Goal: Information Seeking & Learning: Check status

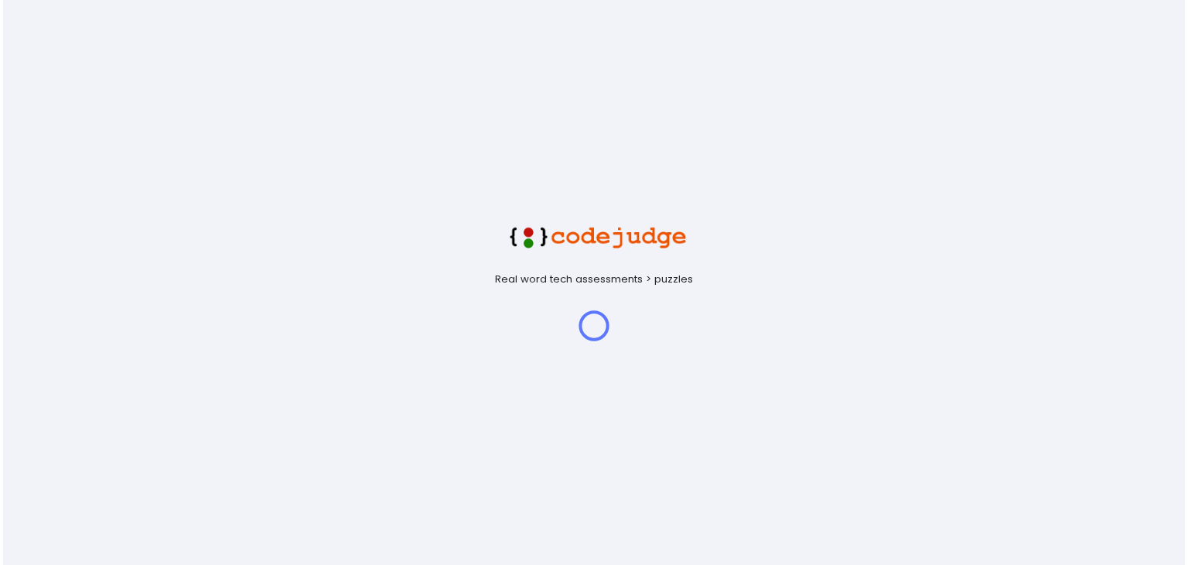
scroll to position [32, 39]
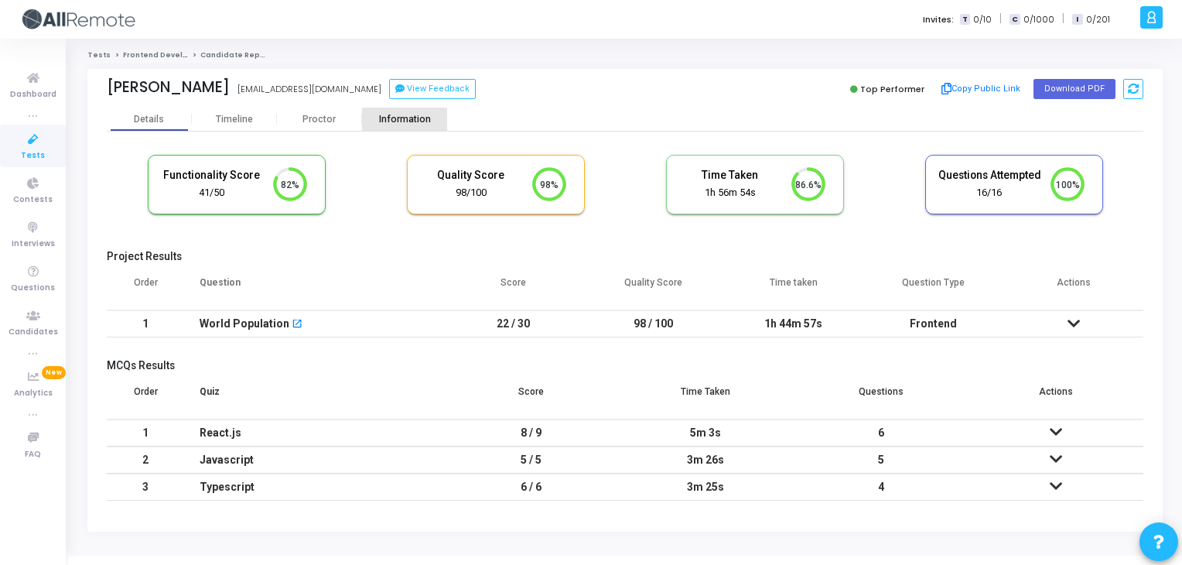
click at [401, 116] on div "Information" at bounding box center [404, 120] width 85 height 12
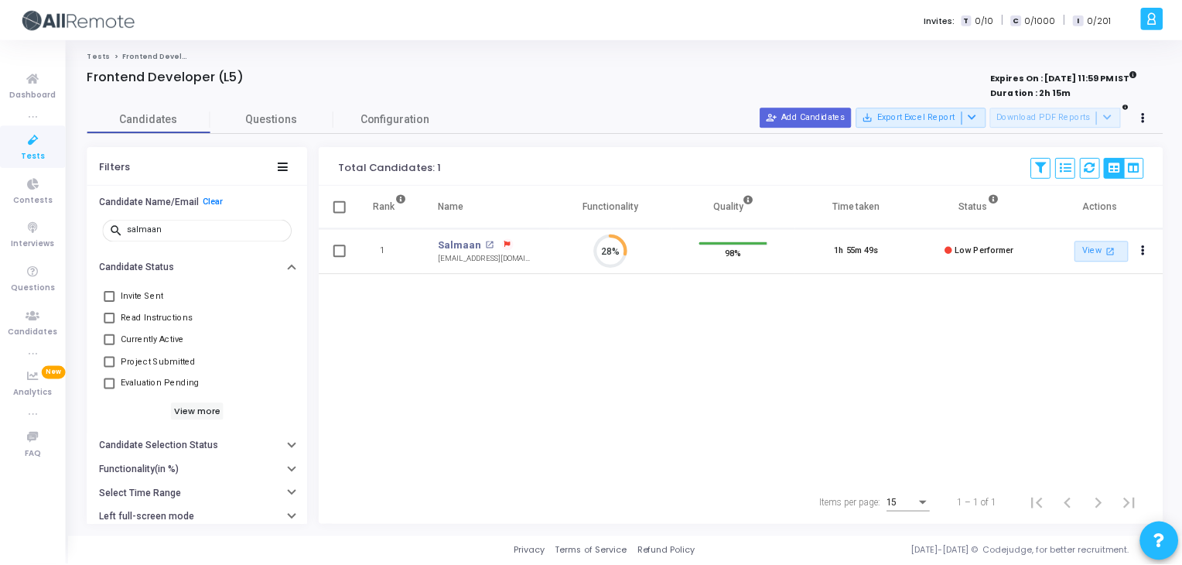
scroll to position [32, 39]
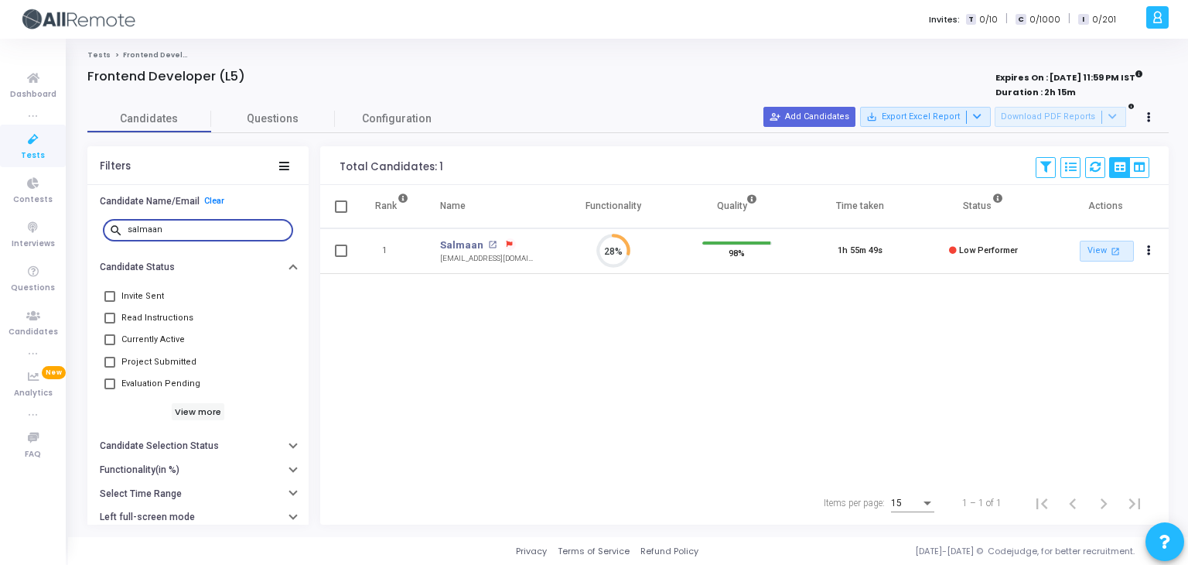
click at [252, 227] on input "salmaan" at bounding box center [207, 229] width 159 height 9
type input "s"
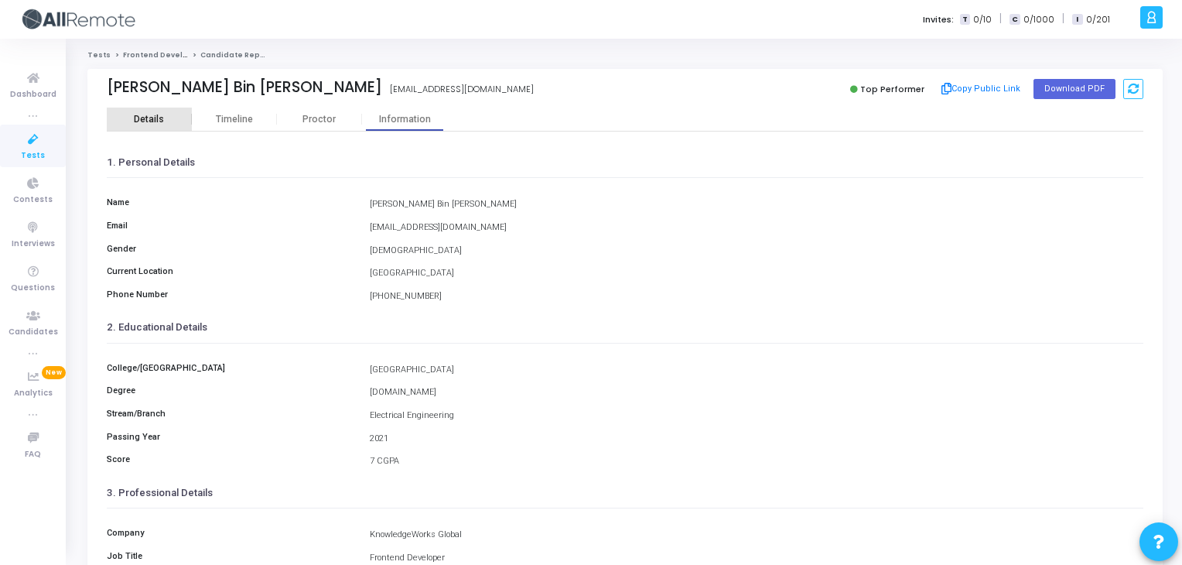
click at [159, 118] on div "Details" at bounding box center [149, 120] width 30 height 12
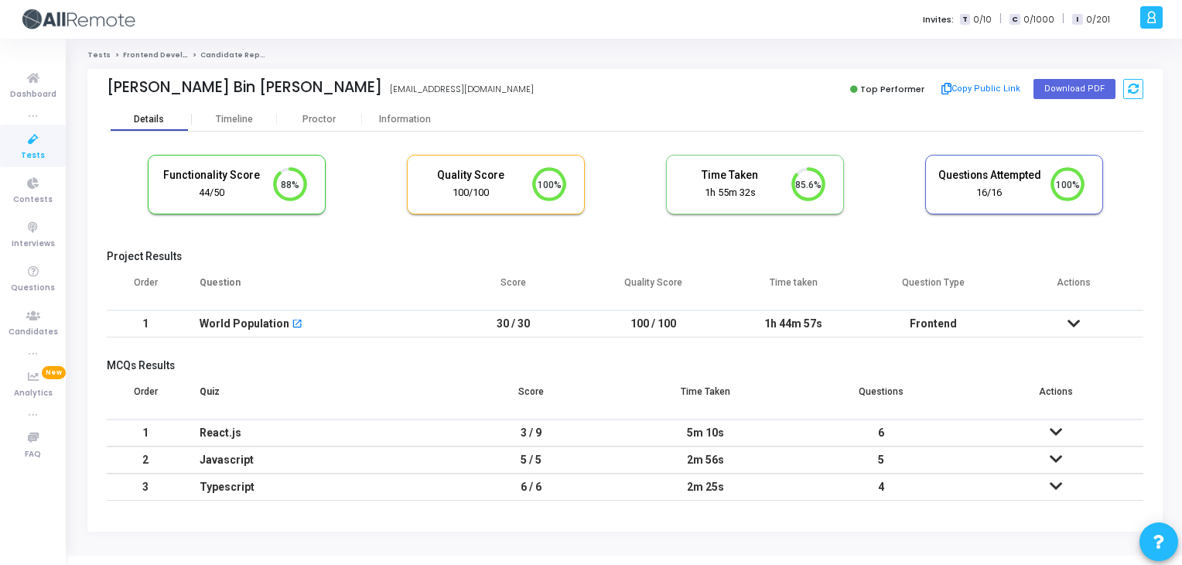
scroll to position [6, 6]
click at [997, 93] on button "Copy Public Link" at bounding box center [981, 88] width 89 height 23
click at [1007, 87] on button "Copy Public Link" at bounding box center [981, 88] width 89 height 23
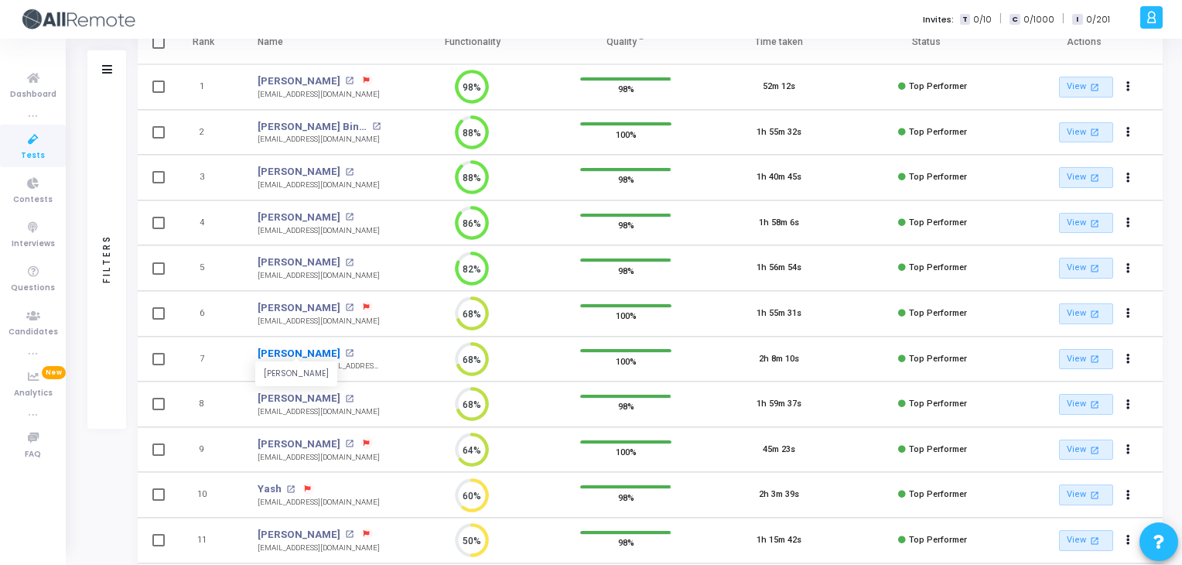
click at [333, 354] on link "Suvansh Agrawal" at bounding box center [299, 353] width 83 height 15
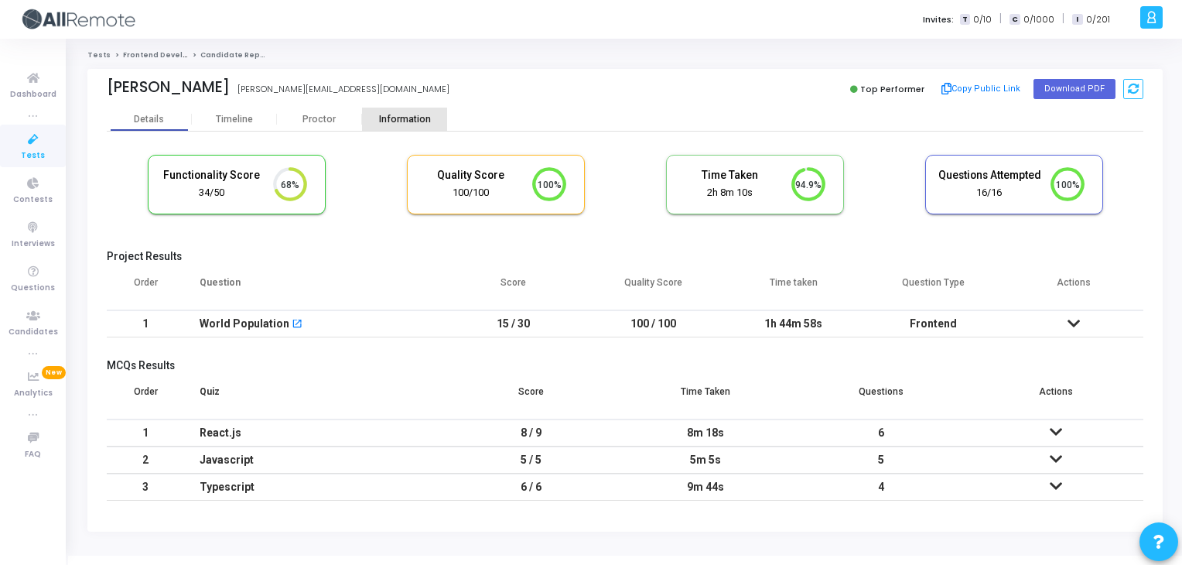
click at [396, 115] on div "Information" at bounding box center [404, 120] width 85 height 12
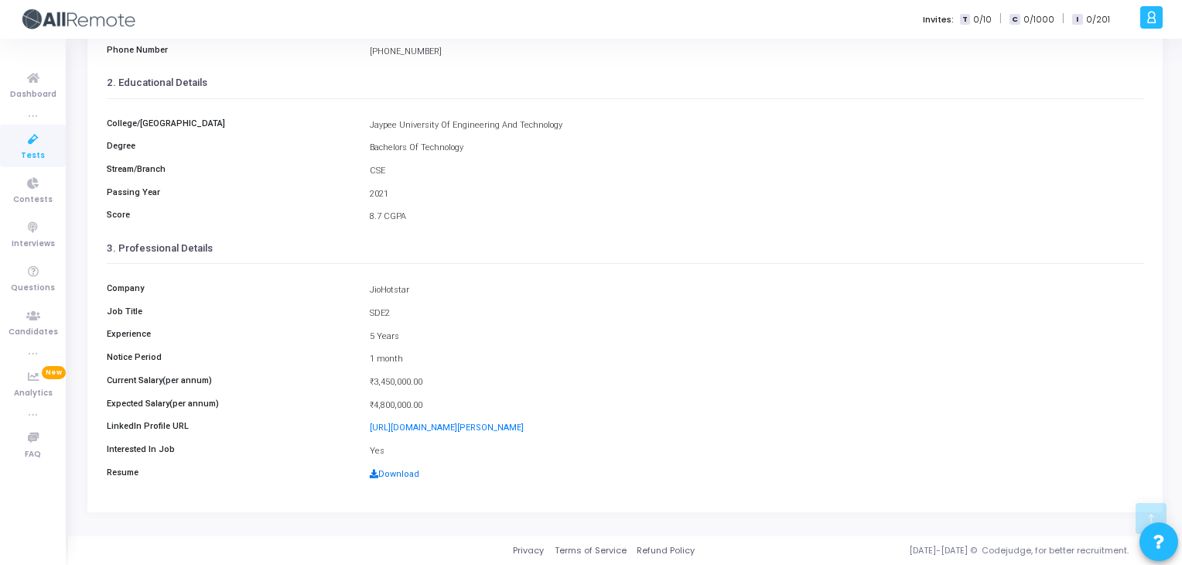
click at [392, 473] on link "Download" at bounding box center [395, 474] width 50 height 10
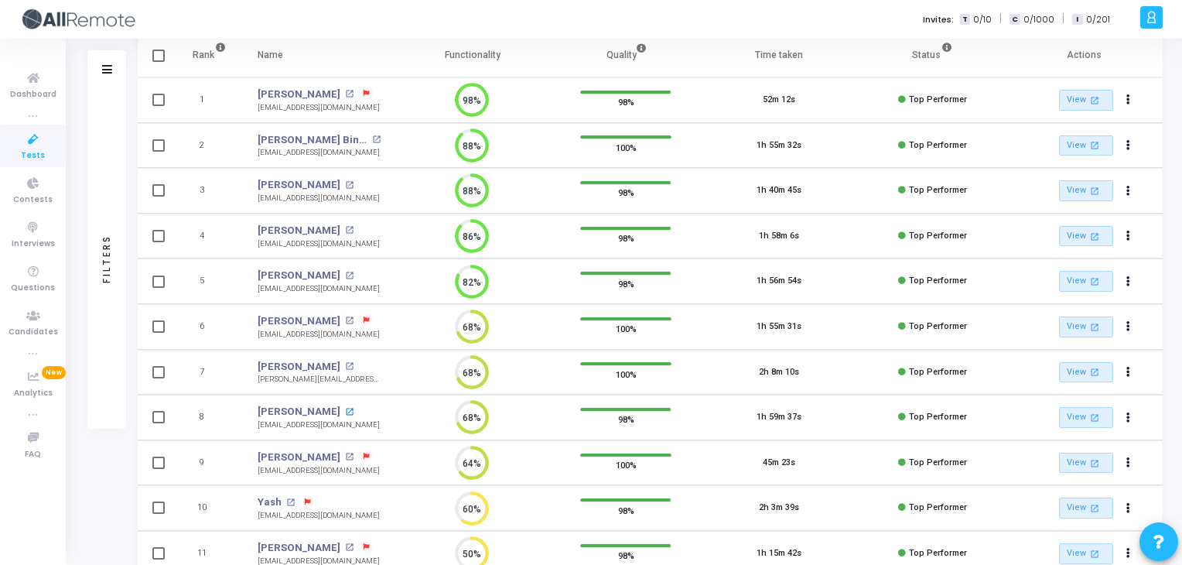
click at [345, 409] on mat-icon "open_in_new" at bounding box center [349, 412] width 9 height 9
click at [345, 319] on mat-icon "open_in_new" at bounding box center [349, 320] width 9 height 9
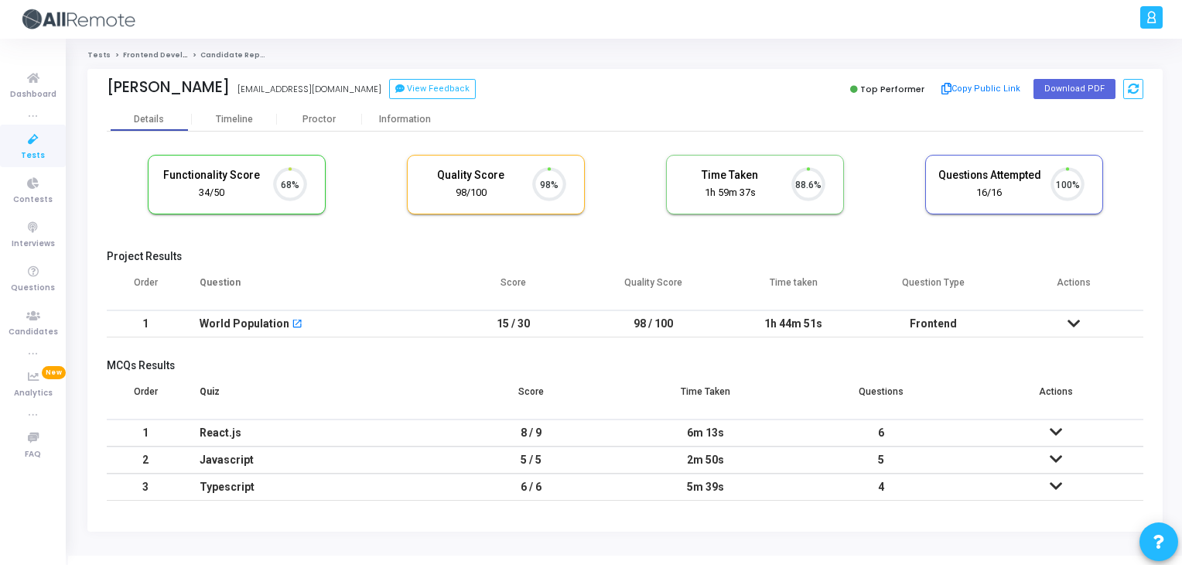
scroll to position [32, 39]
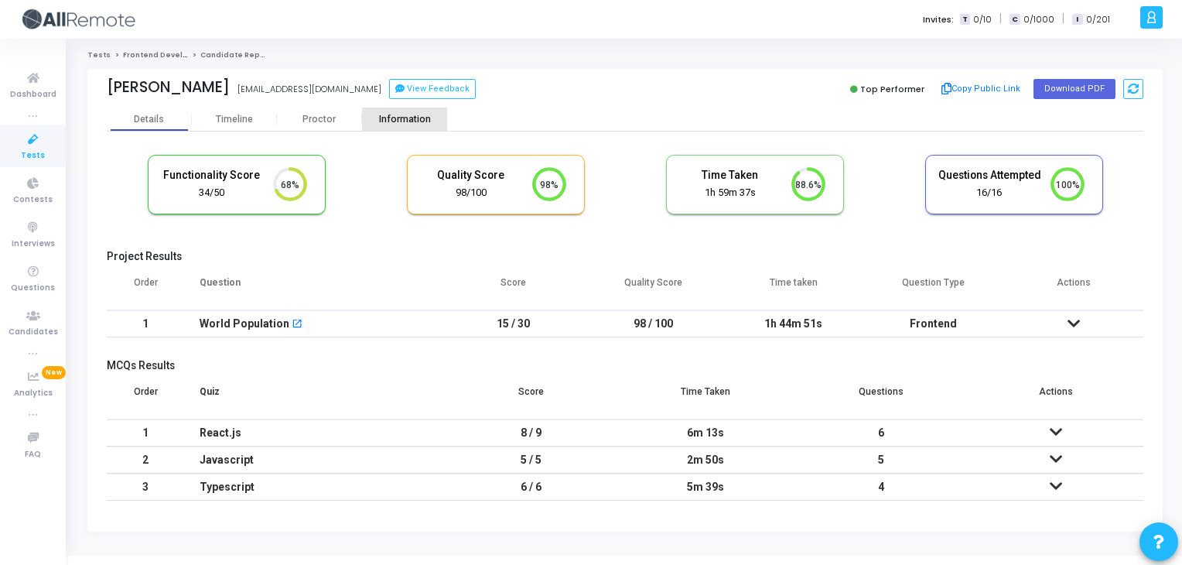
click at [375, 115] on div "Information" at bounding box center [404, 120] width 85 height 12
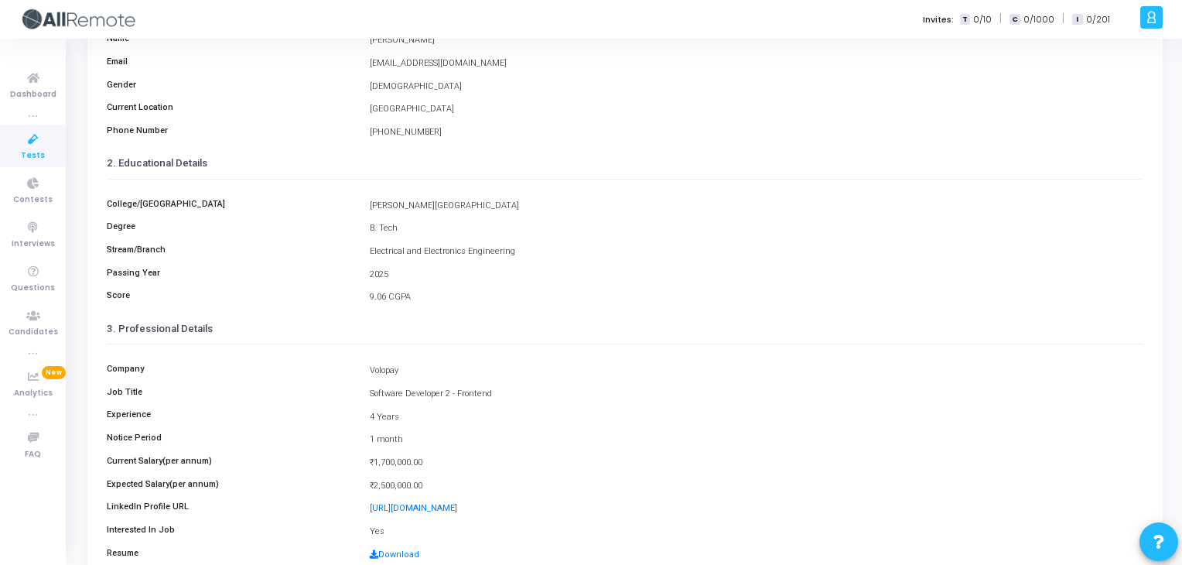
scroll to position [245, 0]
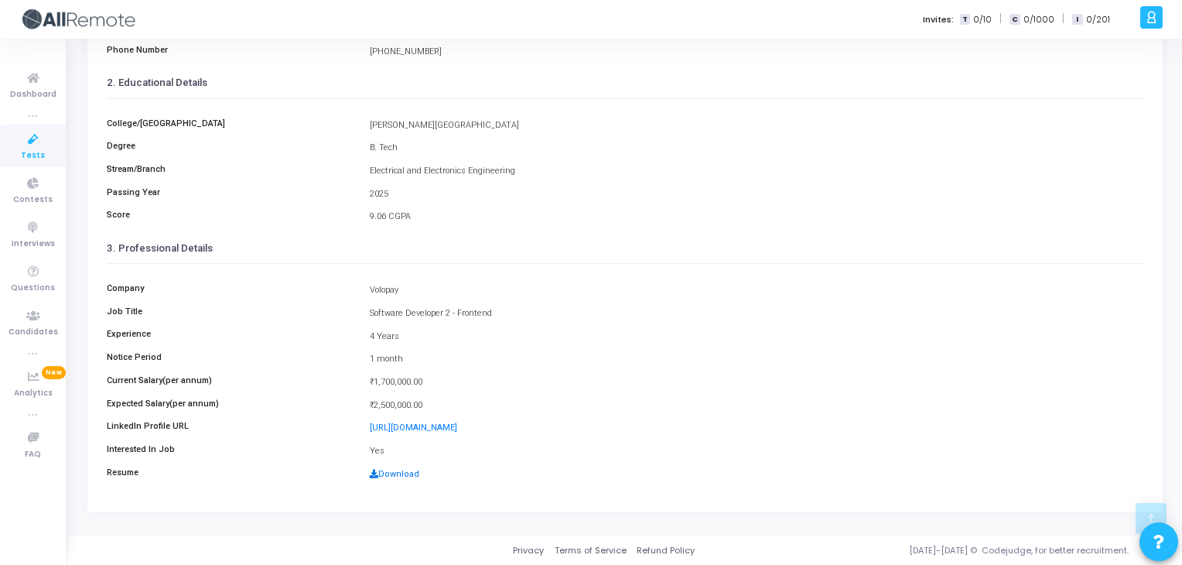
click at [402, 474] on link "Download" at bounding box center [395, 474] width 50 height 10
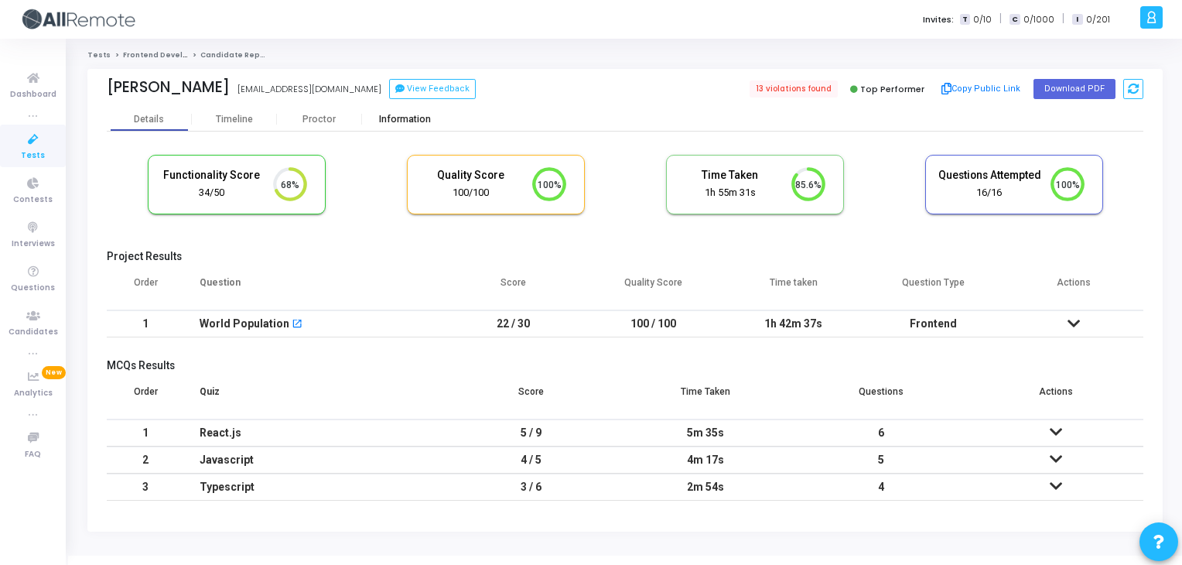
click at [393, 112] on div "Information" at bounding box center [404, 119] width 85 height 23
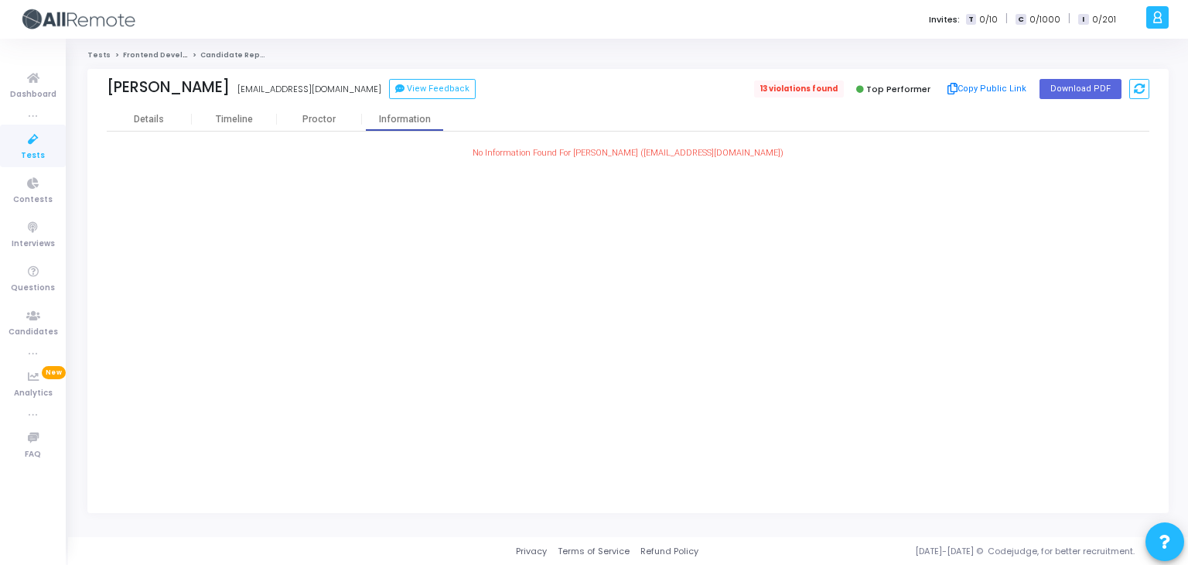
click at [810, 87] on span "13 violations found" at bounding box center [799, 88] width 90 height 17
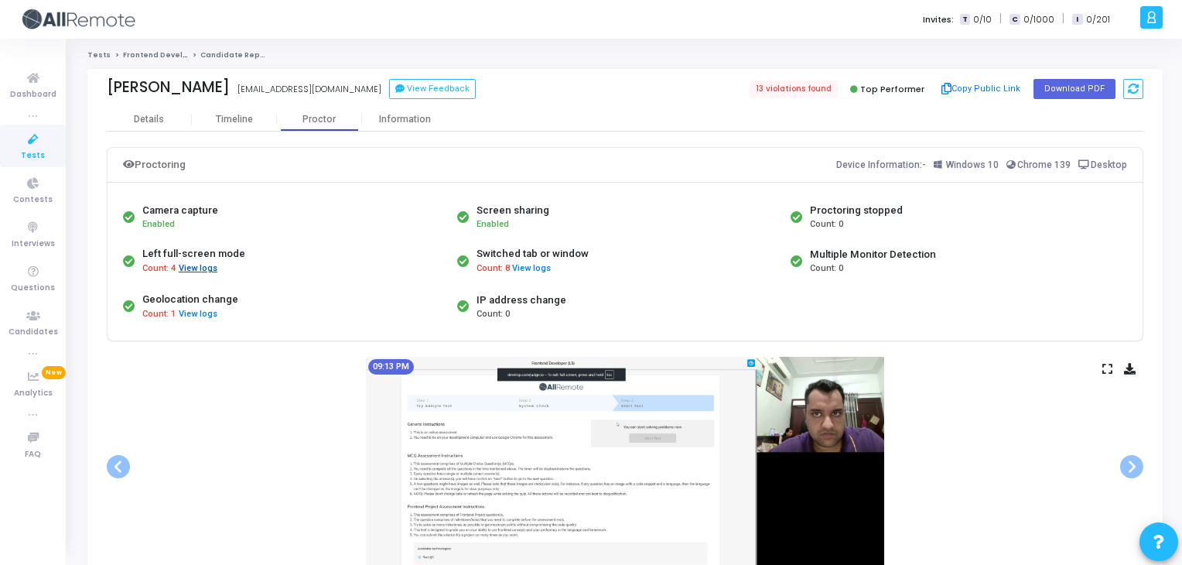
click at [209, 269] on button "View logs" at bounding box center [198, 269] width 40 height 15
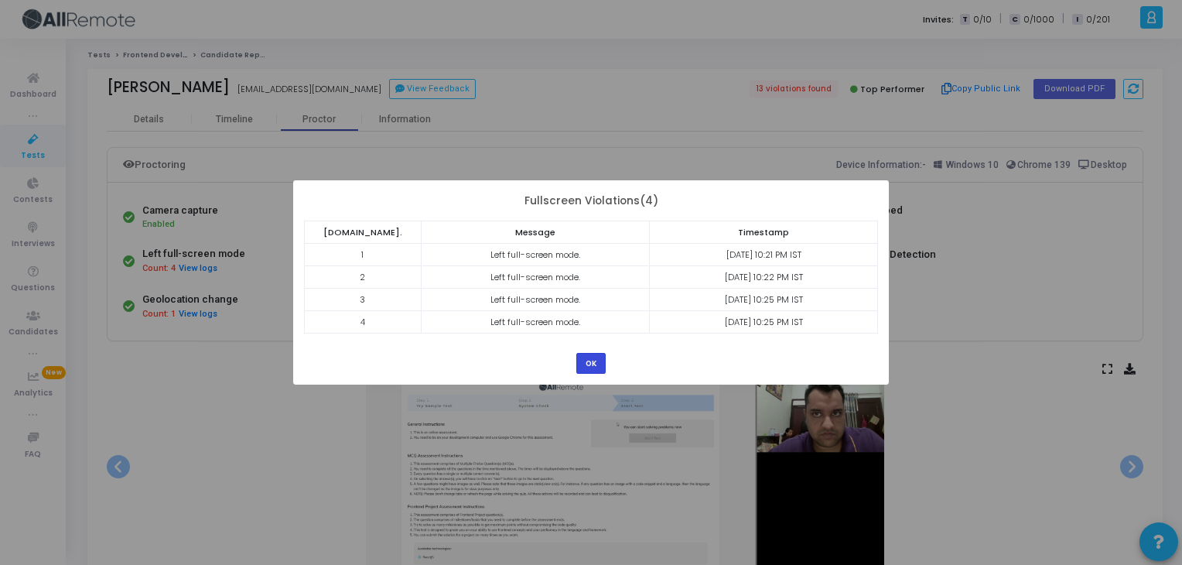
click at [588, 354] on button "OK" at bounding box center [590, 363] width 29 height 21
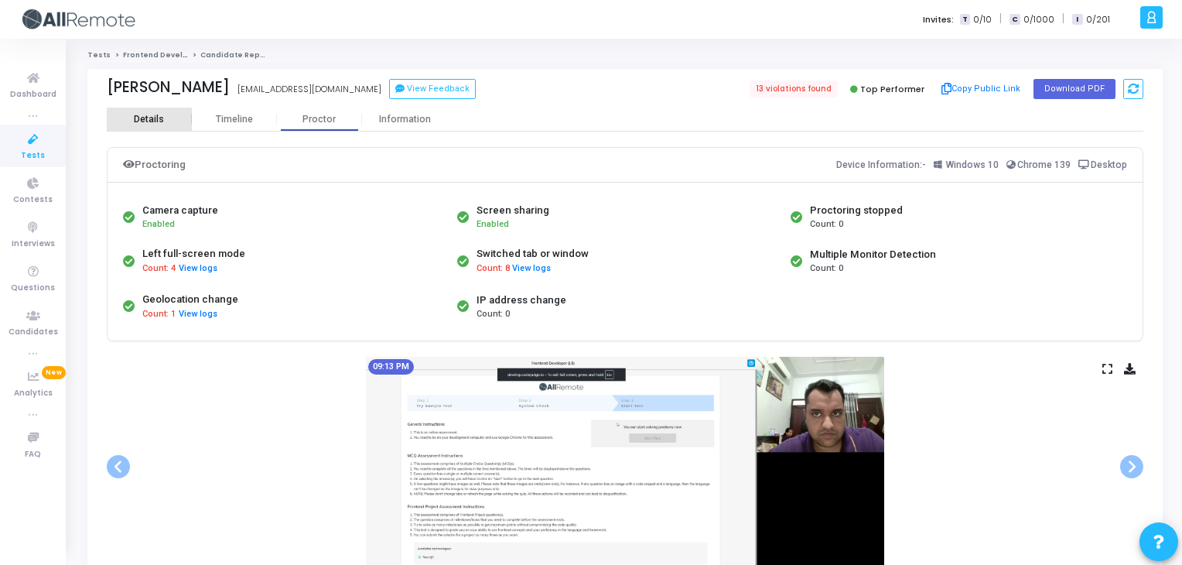
click at [157, 115] on div "Details" at bounding box center [149, 120] width 30 height 12
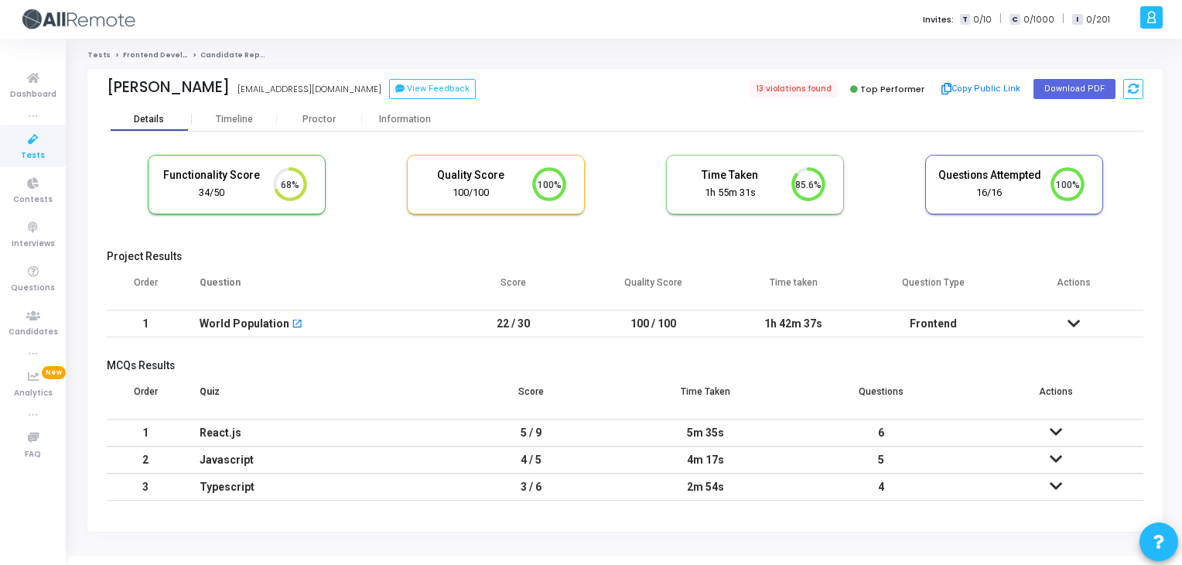
scroll to position [32, 39]
